Goal: Obtain resource: Obtain resource

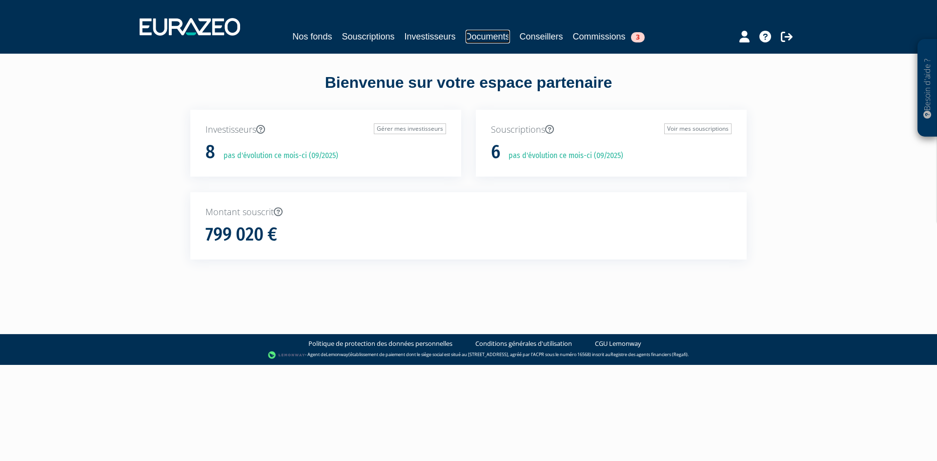
click at [483, 39] on link "Documents" at bounding box center [488, 37] width 44 height 14
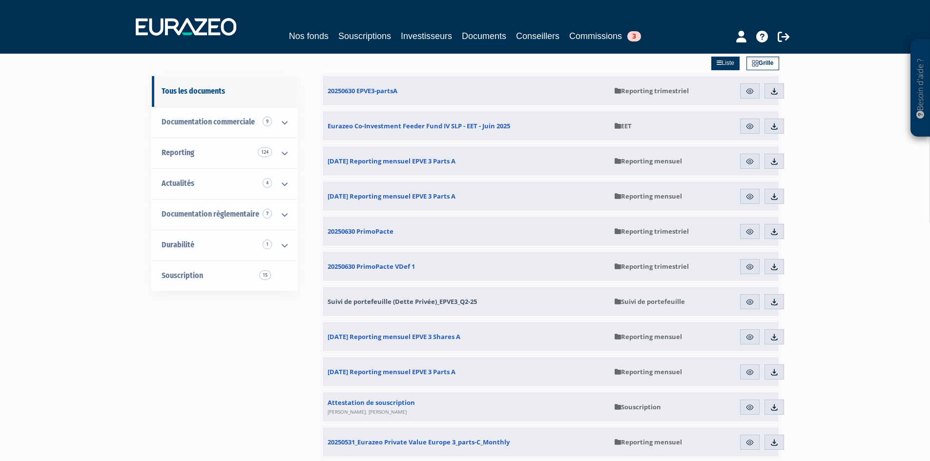
scroll to position [98, 0]
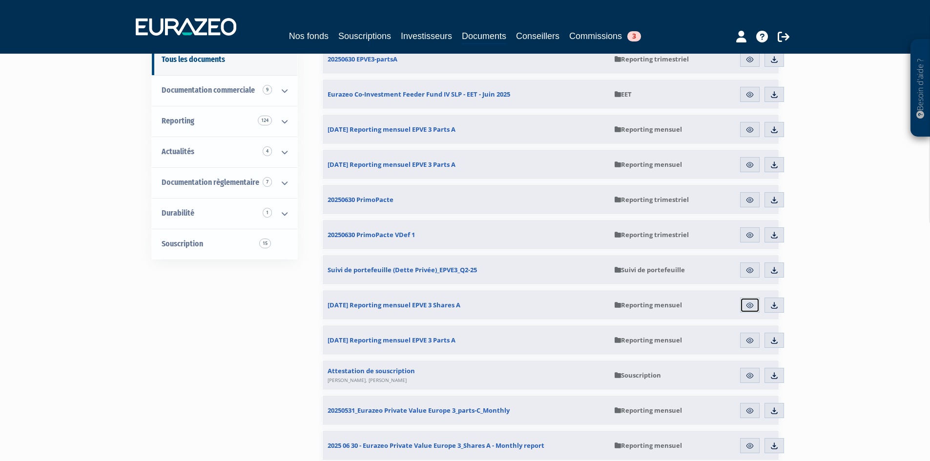
click at [749, 305] on img at bounding box center [750, 305] width 9 height 9
